Goal: Task Accomplishment & Management: Use online tool/utility

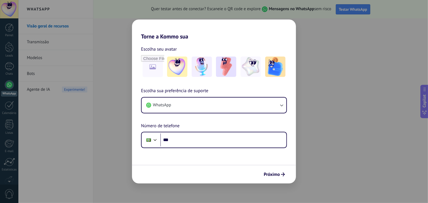
scroll to position [150, 0]
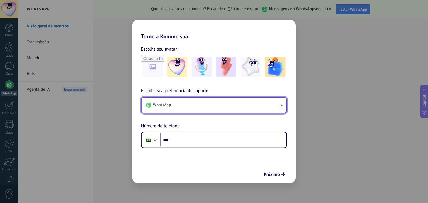
click at [283, 104] on icon "button" at bounding box center [282, 105] width 6 height 6
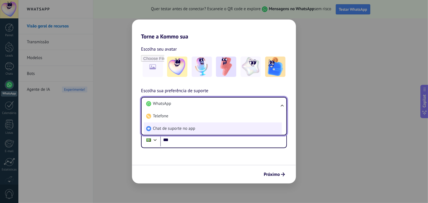
click at [217, 124] on li "Chat de suporte no app" at bounding box center [213, 128] width 138 height 12
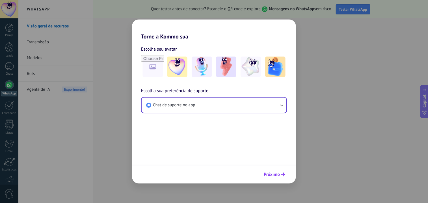
click at [266, 176] on span "Próximo" at bounding box center [272, 175] width 16 height 4
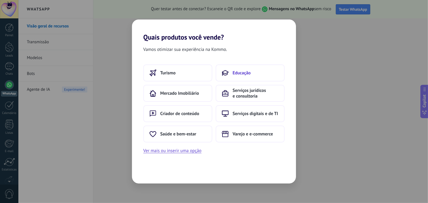
click at [255, 75] on button "Educação" at bounding box center [250, 72] width 69 height 17
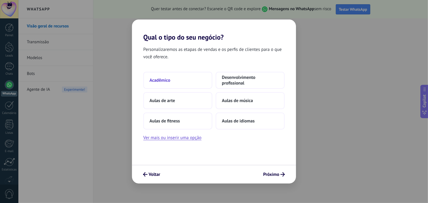
click at [185, 80] on button "Acadêmico" at bounding box center [177, 80] width 69 height 17
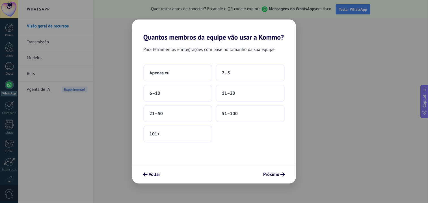
click at [185, 80] on button "Apenas eu" at bounding box center [177, 72] width 69 height 17
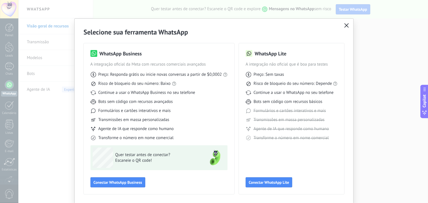
click at [344, 26] on icon "button" at bounding box center [346, 25] width 5 height 5
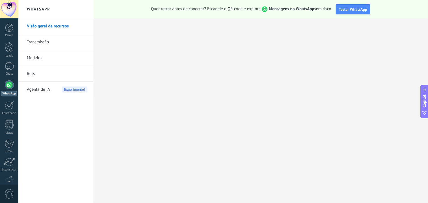
scroll to position [32, 0]
